Goal: Information Seeking & Learning: Learn about a topic

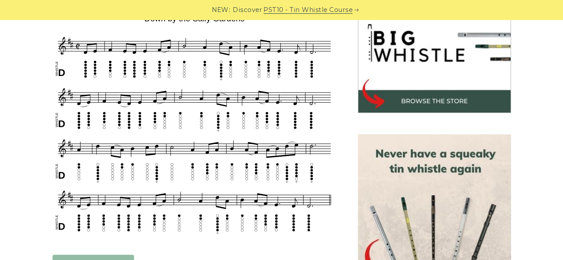
scroll to position [295, 0]
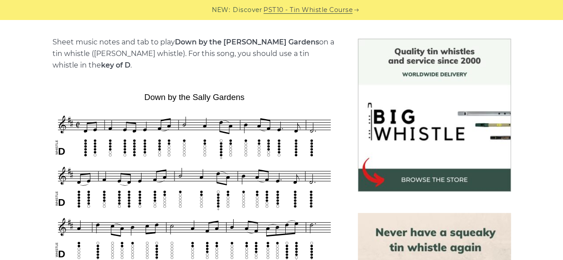
scroll to position [215, 0]
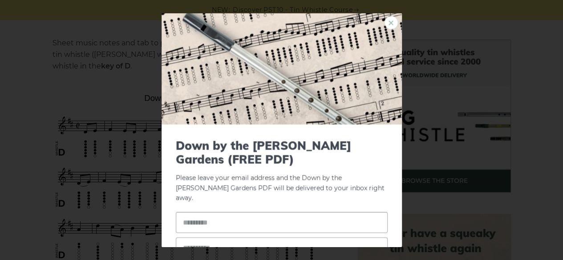
click at [385, 24] on link "×" at bounding box center [391, 22] width 13 height 13
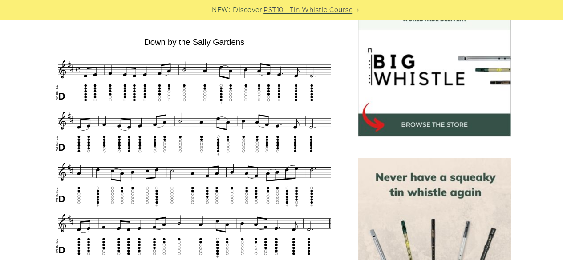
scroll to position [288, 0]
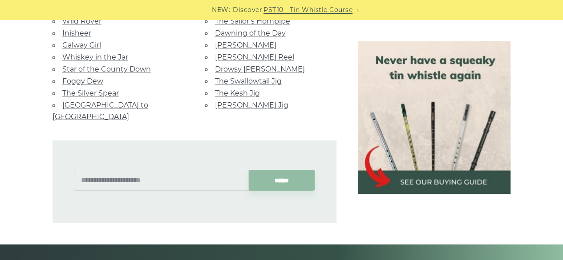
scroll to position [1537, 0]
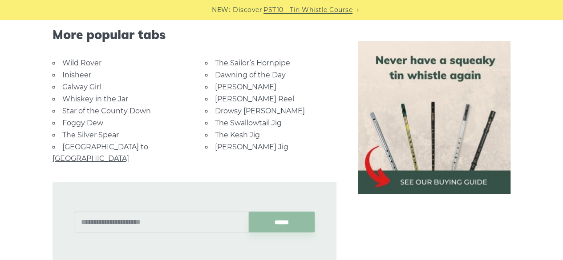
click at [80, 89] on link "Galway Girl" at bounding box center [81, 87] width 39 height 8
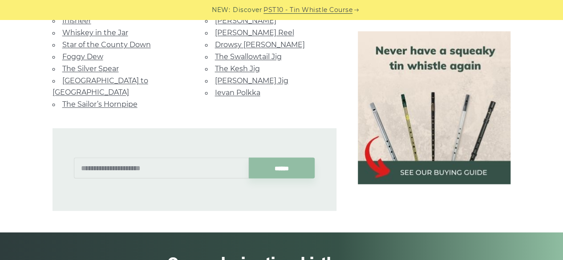
scroll to position [728, 0]
